Goal: Information Seeking & Learning: Learn about a topic

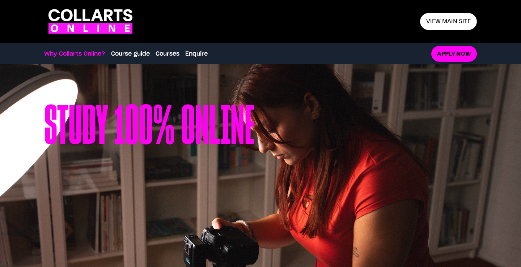
click at [70, 53] on link "Why Collarts Online?" at bounding box center [74, 54] width 61 height 9
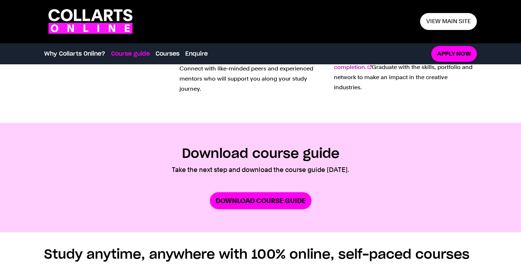
scroll to position [357, 0]
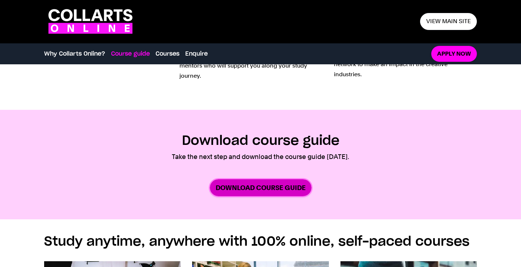
click at [260, 191] on link "Download Course Guide" at bounding box center [261, 187] width 102 height 17
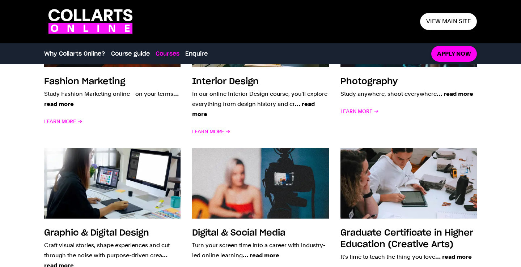
scroll to position [630, 0]
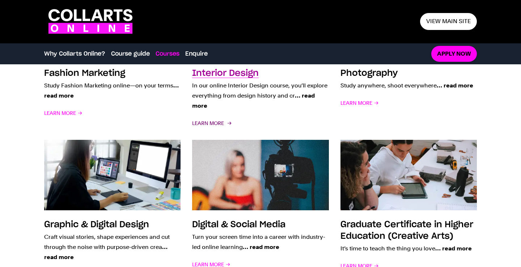
click at [209, 124] on span "Learn More" at bounding box center [211, 123] width 38 height 10
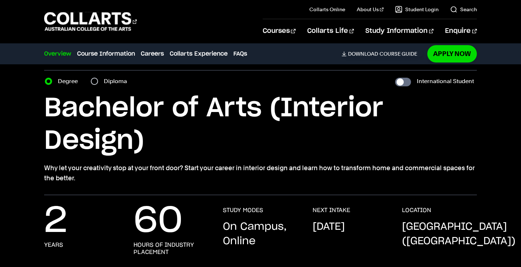
scroll to position [23, 0]
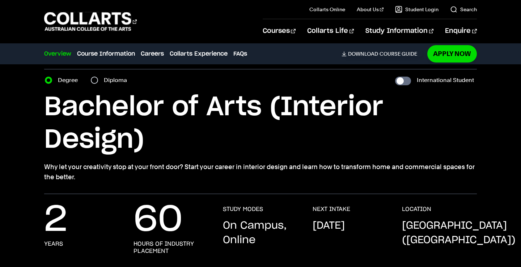
drag, startPoint x: 227, startPoint y: 168, endPoint x: 475, endPoint y: 176, distance: 247.8
click at [475, 176] on p "Why let your creativity stop at your front door? Start your career in interior …" at bounding box center [260, 172] width 432 height 20
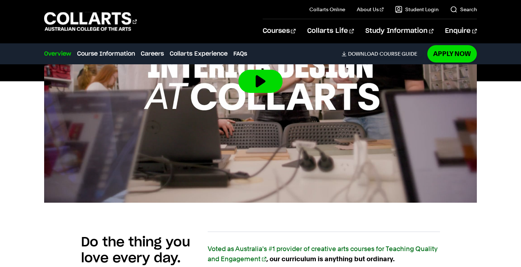
scroll to position [334, 0]
